Goal: Transaction & Acquisition: Purchase product/service

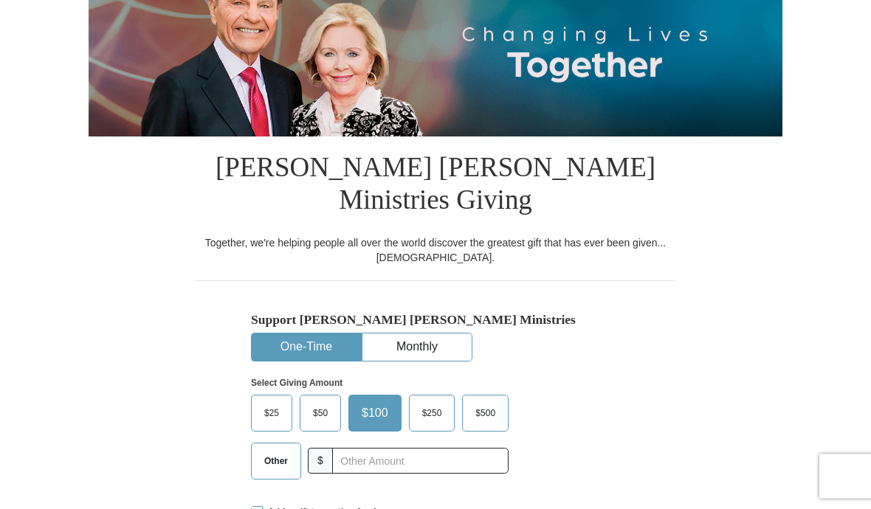
scroll to position [197, 0]
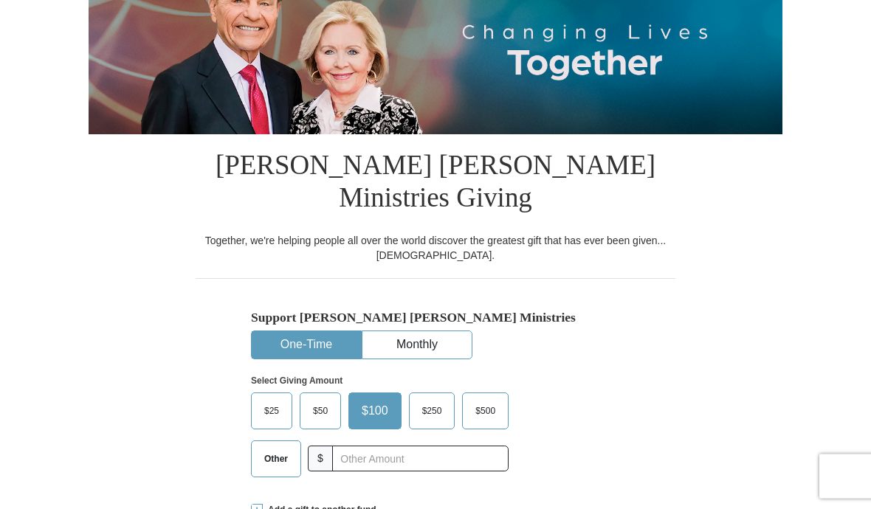
click at [272, 449] on span "Other" at bounding box center [276, 460] width 38 height 22
click at [0, 0] on input "Other" at bounding box center [0, 0] width 0 height 0
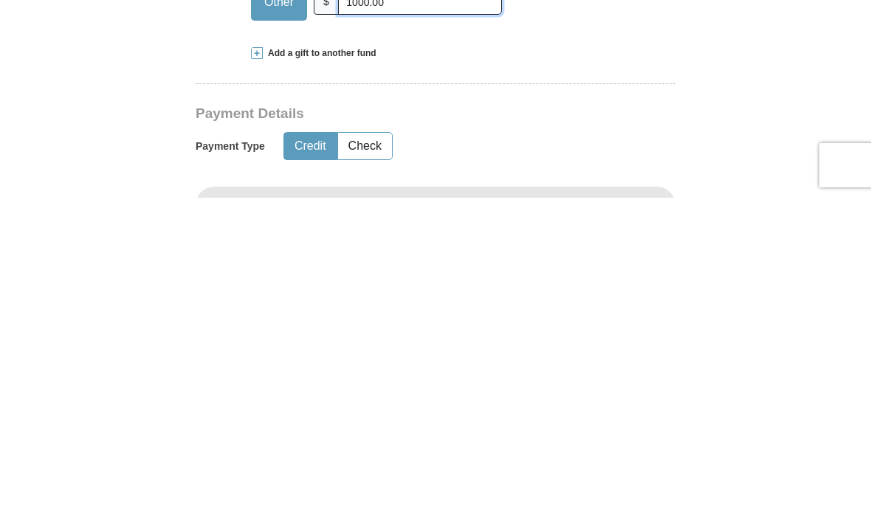
scroll to position [344, 0]
type input "1000.00"
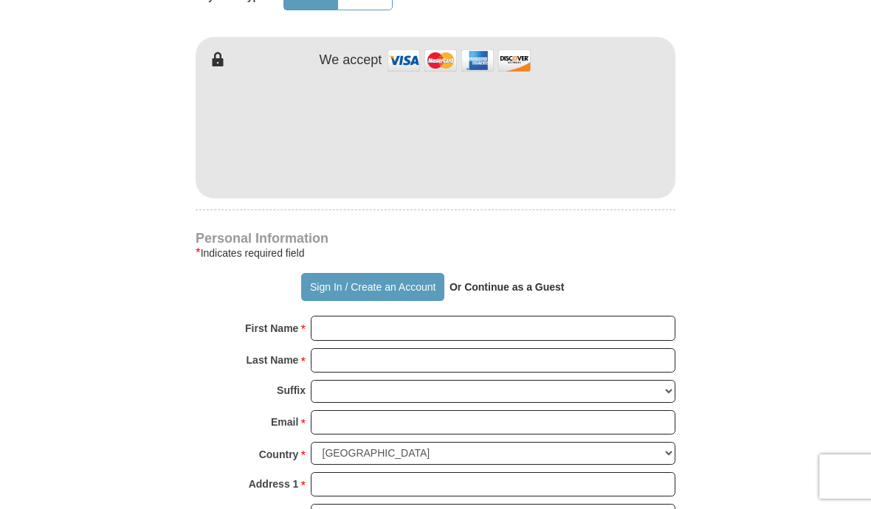
scroll to position [804, 0]
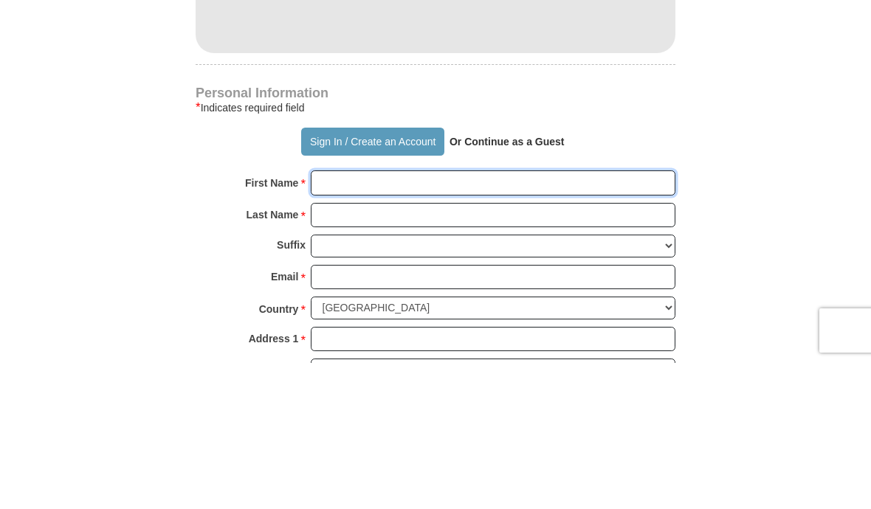
click at [348, 317] on input "First Name *" at bounding box center [493, 329] width 365 height 25
type input "Marjorie"
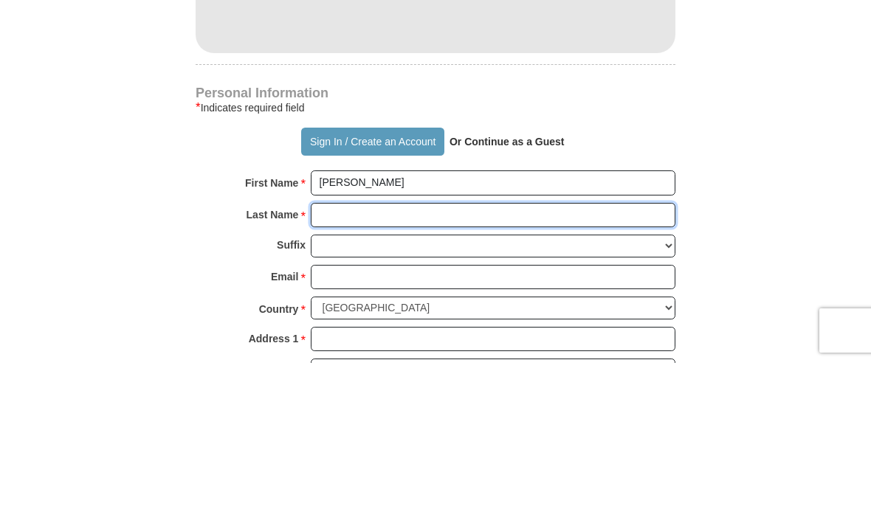
click at [367, 349] on input "Last Name *" at bounding box center [493, 361] width 365 height 25
type input "Luke"
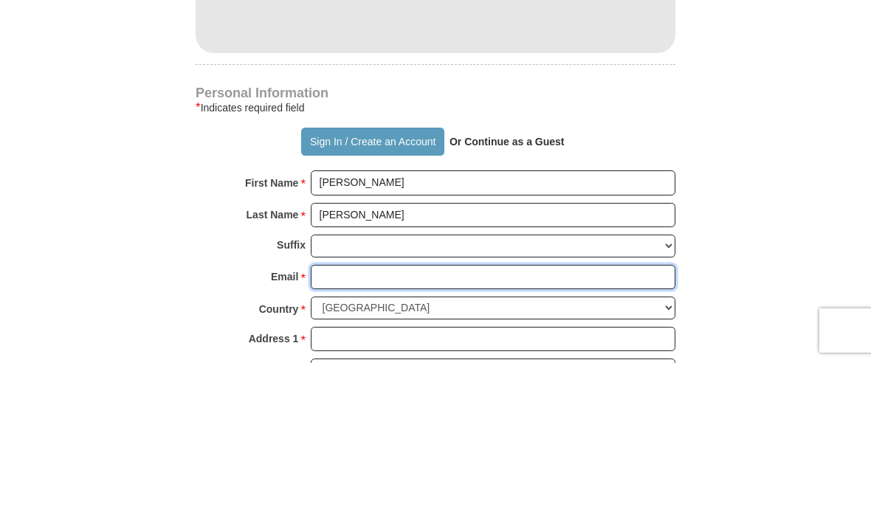
click at [363, 411] on input "Email *" at bounding box center [493, 423] width 365 height 25
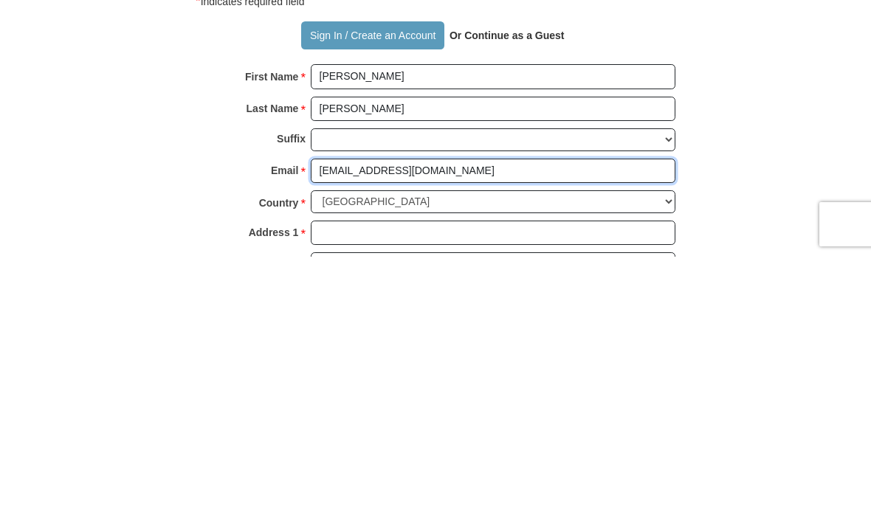
type input "emmabell79@hotmail.com"
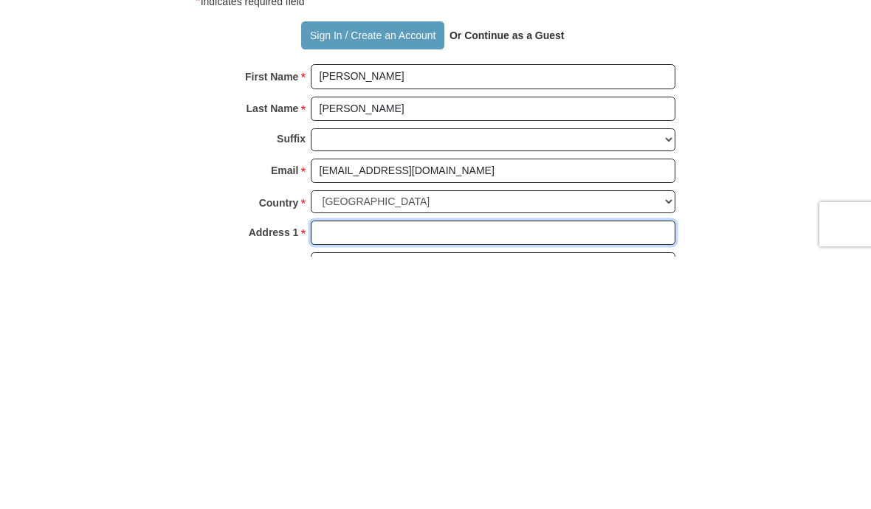
click at [363, 473] on input "Address 1 *" at bounding box center [493, 485] width 365 height 25
type input "55 S Hyde Ave"
click at [375, 505] on input "Address 2" at bounding box center [493, 517] width 365 height 25
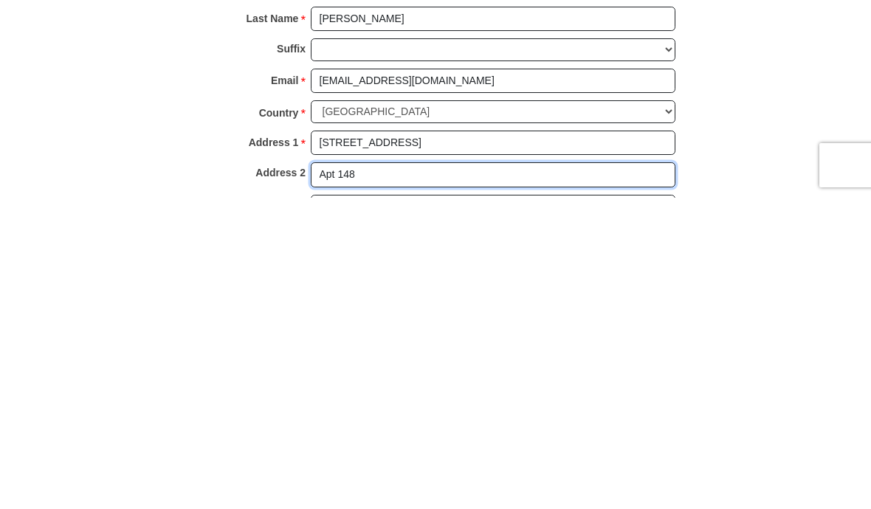
type input "Apt 148"
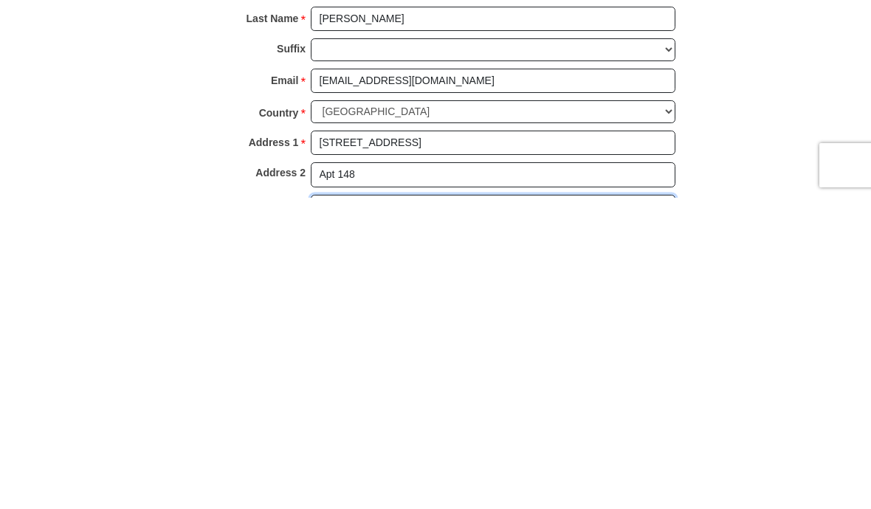
click at [368, 506] on input "City *" at bounding box center [493, 518] width 365 height 25
type input "Iselin"
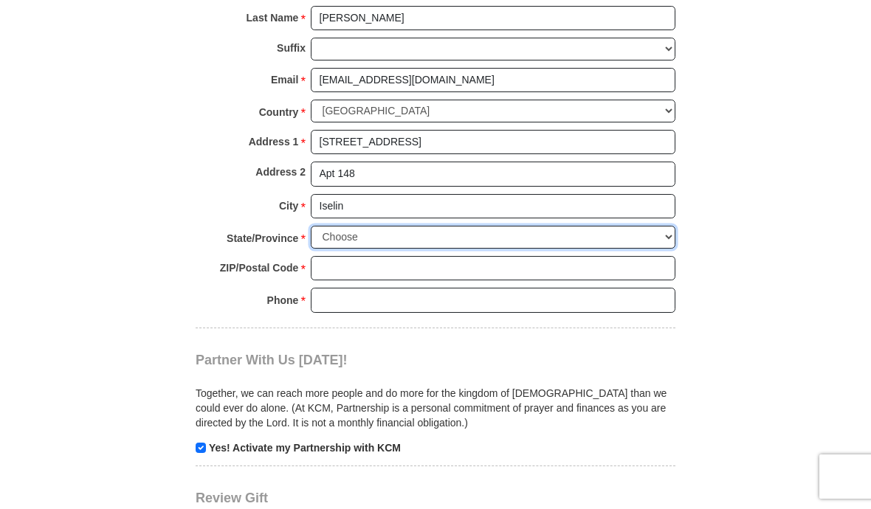
select select "NJ"
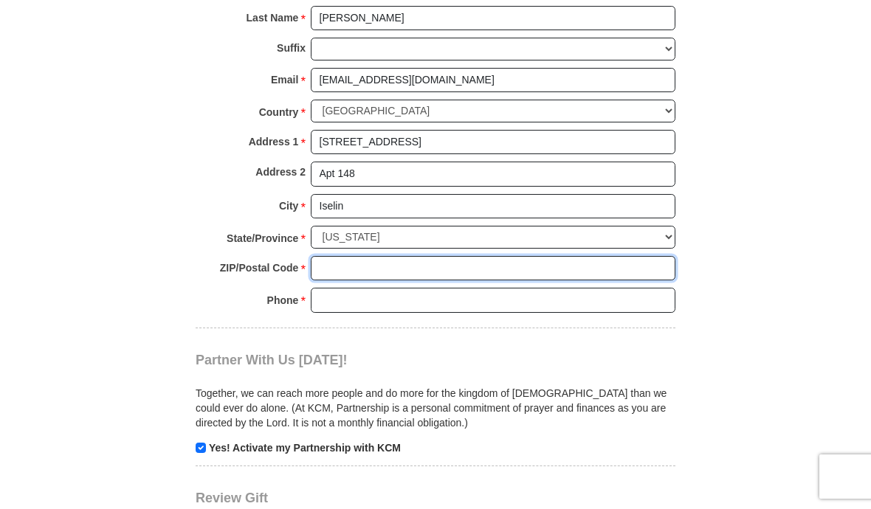
click at [347, 256] on input "ZIP/Postal Code *" at bounding box center [493, 268] width 365 height 25
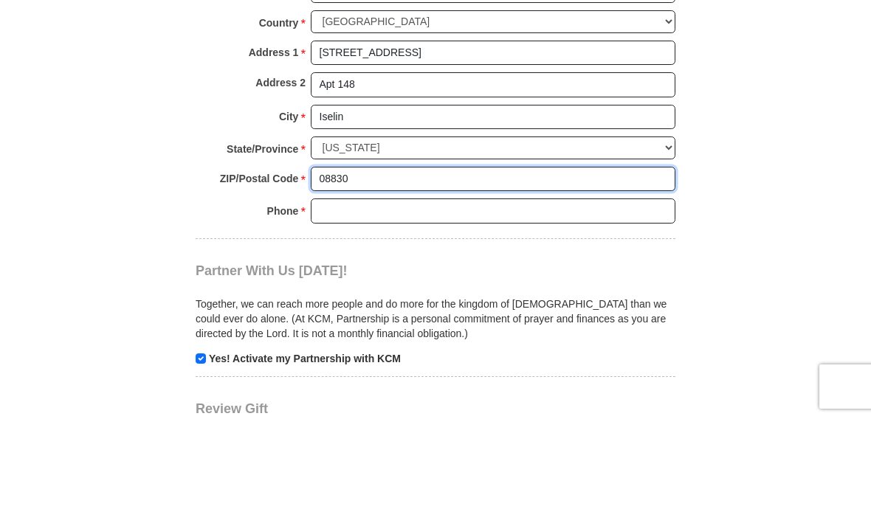
type input "08830"
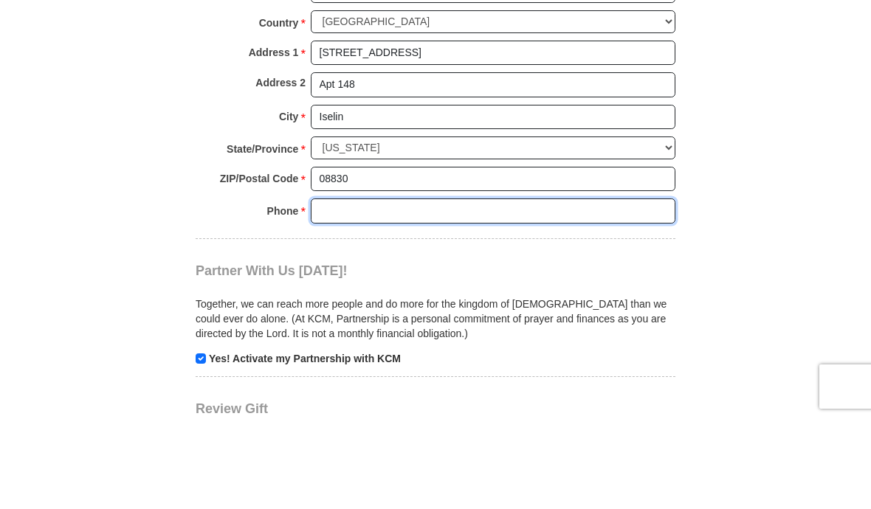
click at [362, 289] on input "Phone * *" at bounding box center [493, 301] width 365 height 25
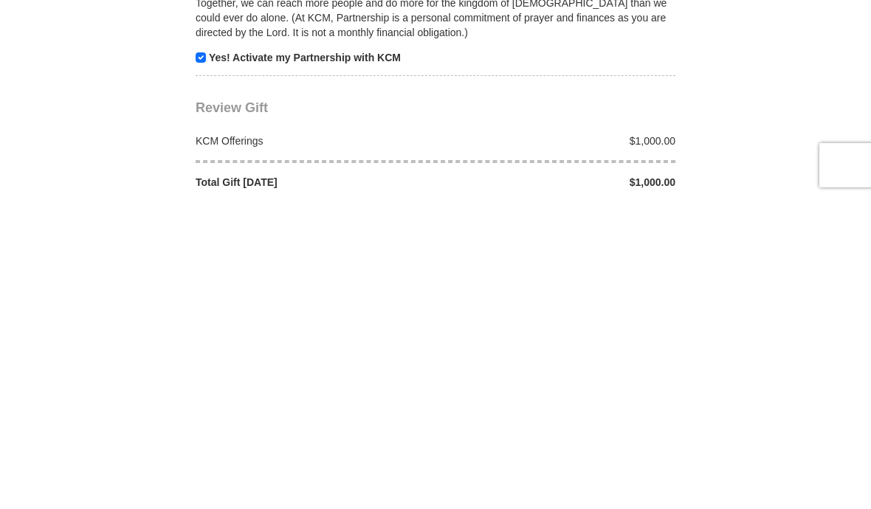
scroll to position [1230, 0]
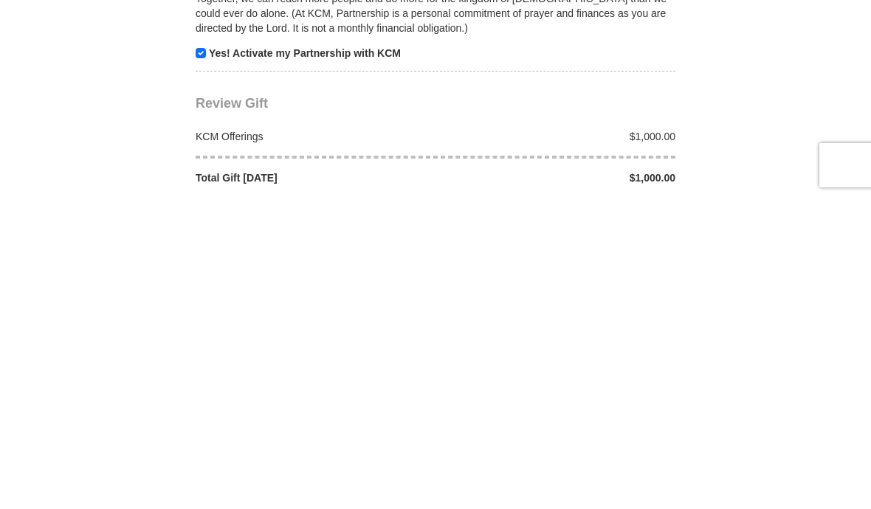
type input "9084633111"
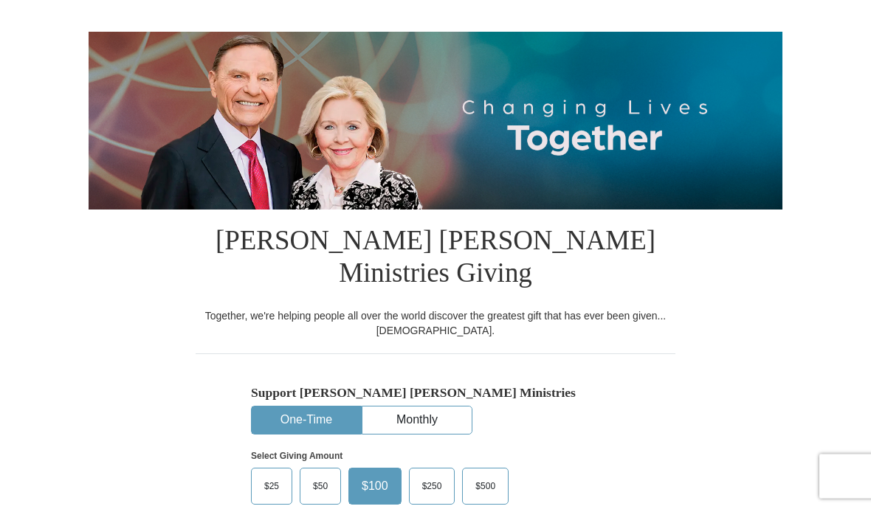
scroll to position [169, 0]
